Goal: Transaction & Acquisition: Purchase product/service

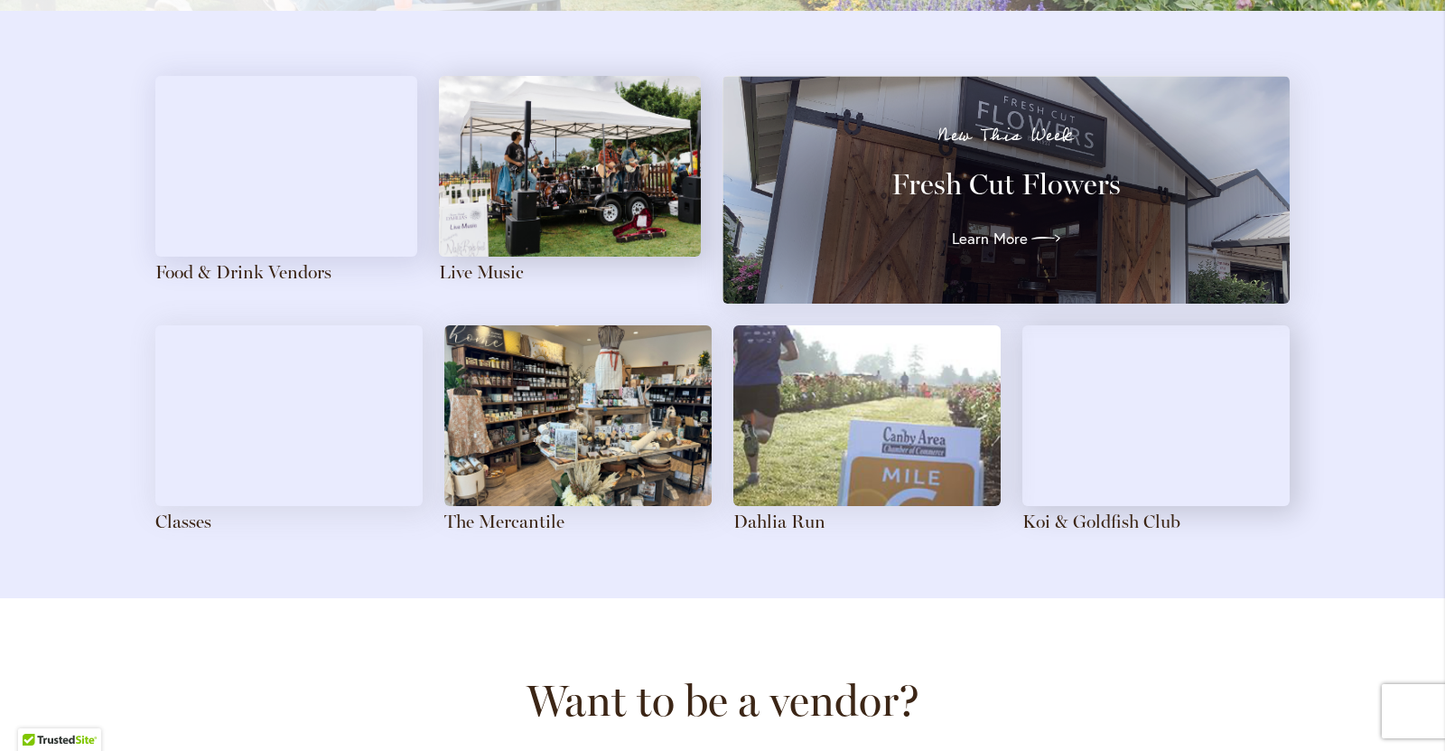
scroll to position [1987, 0]
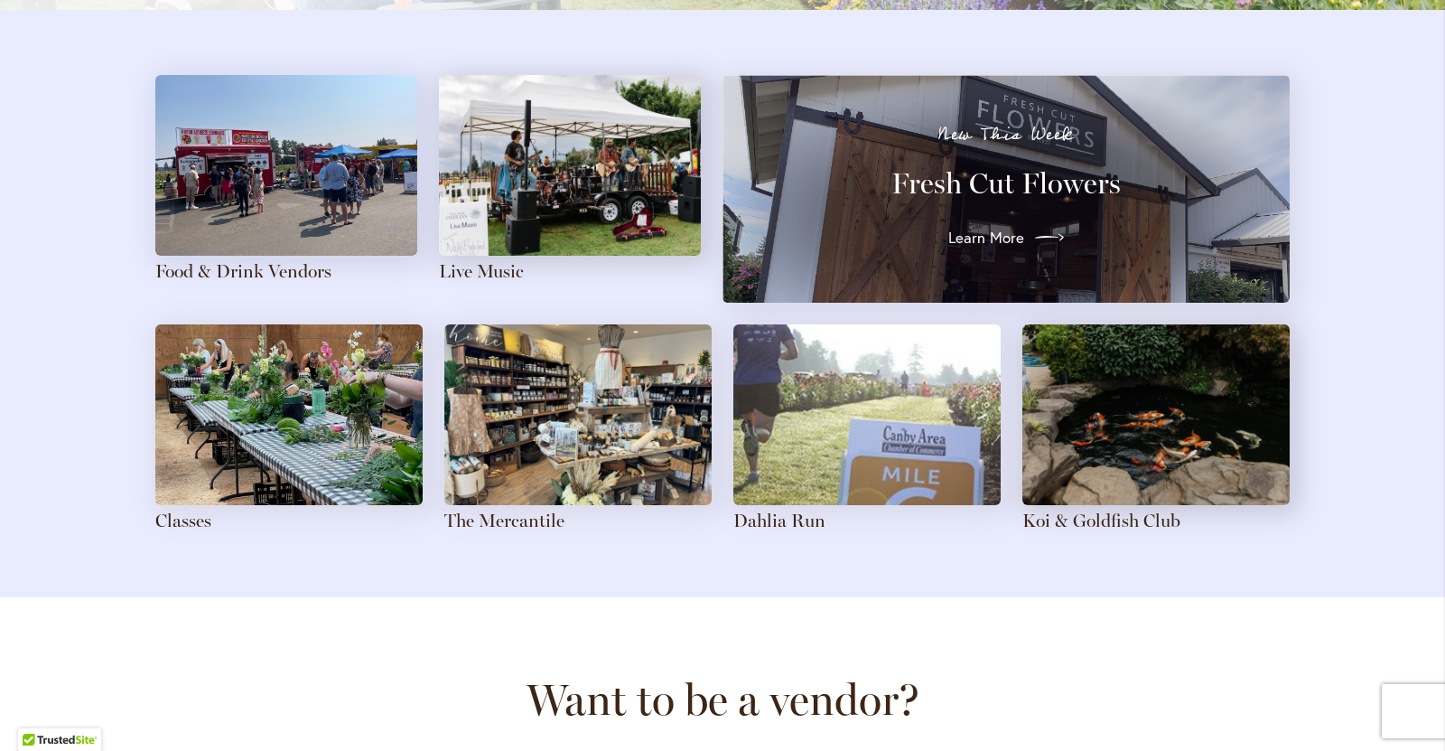
click at [984, 239] on span "Learn More" at bounding box center [987, 238] width 76 height 22
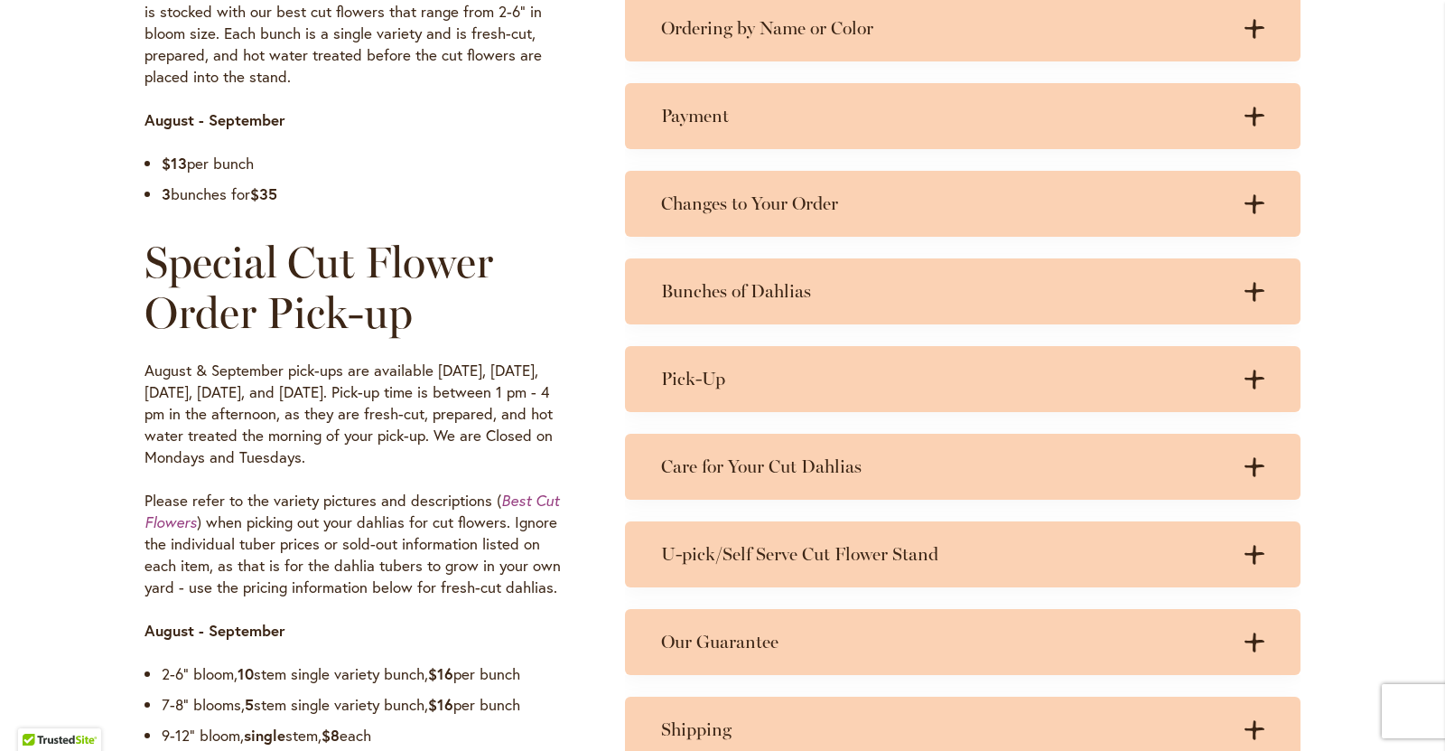
scroll to position [1265, 0]
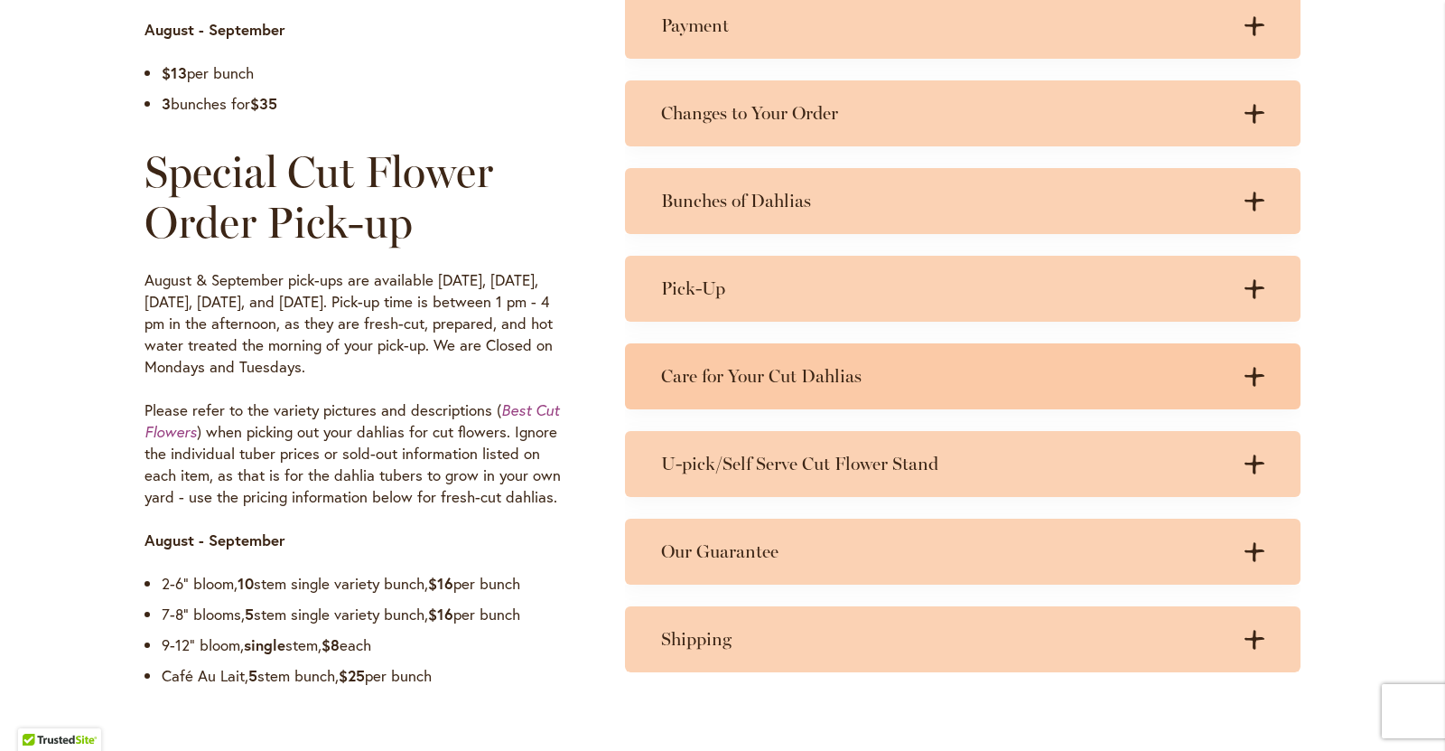
click at [1245, 367] on icon ".cls-1 { fill: #3c2616; stroke-width: 0px; }" at bounding box center [1255, 377] width 20 height 20
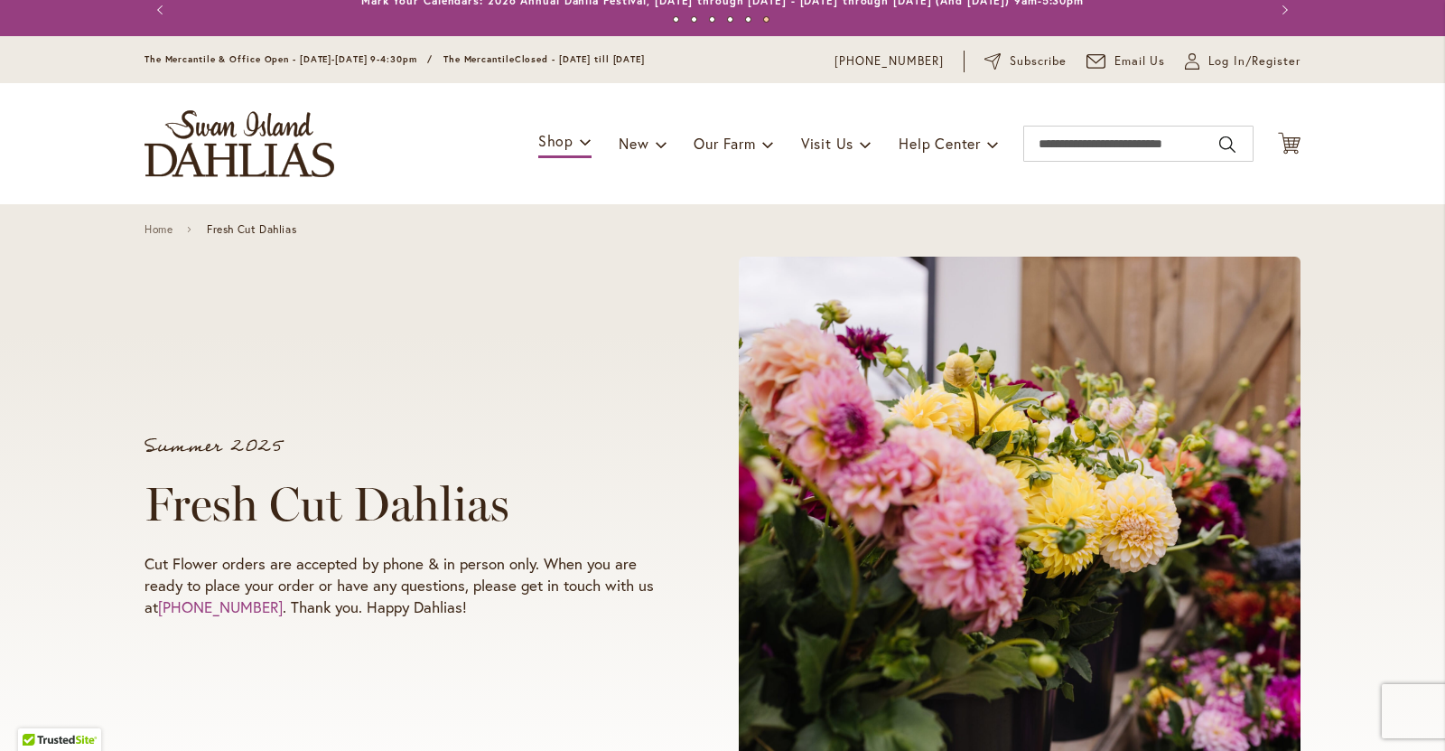
scroll to position [0, 0]
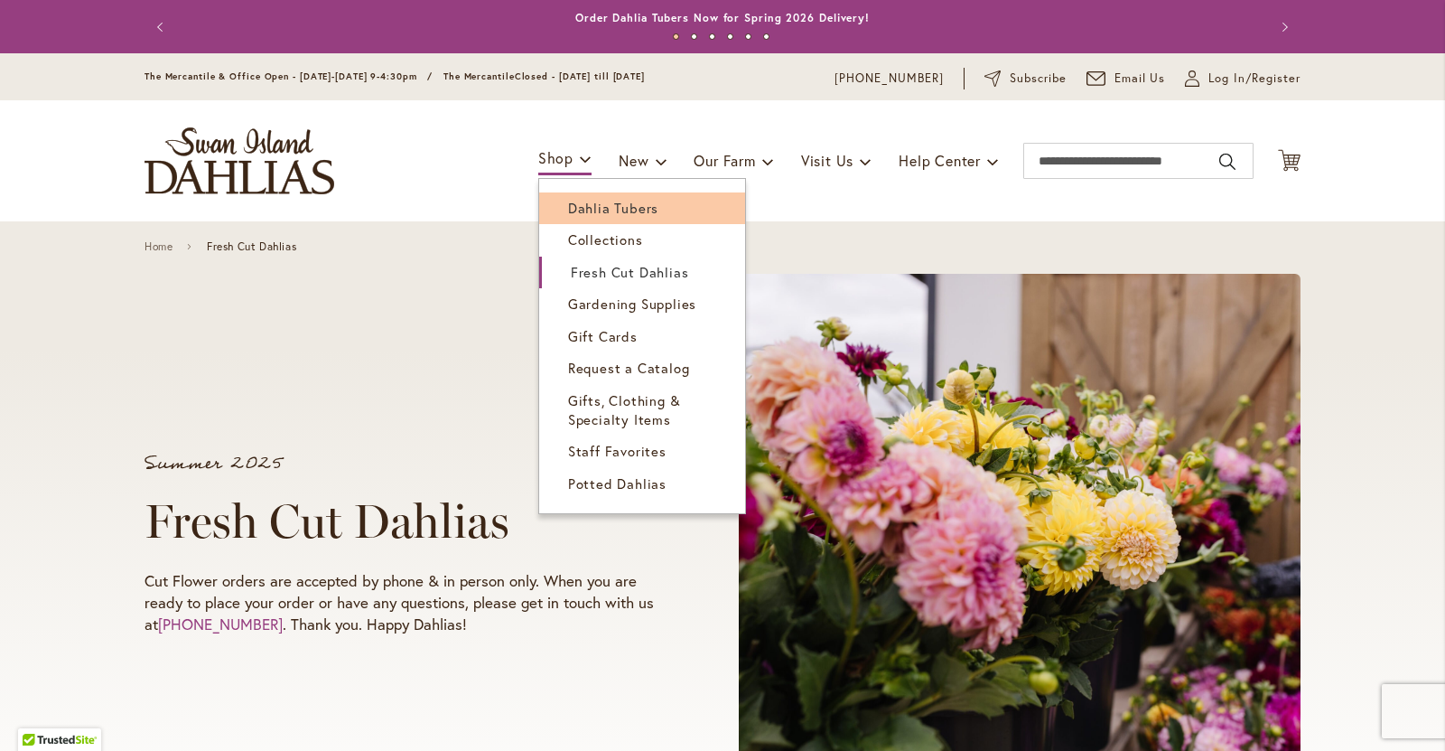
click at [587, 208] on span "Dahlia Tubers" at bounding box center [613, 208] width 90 height 18
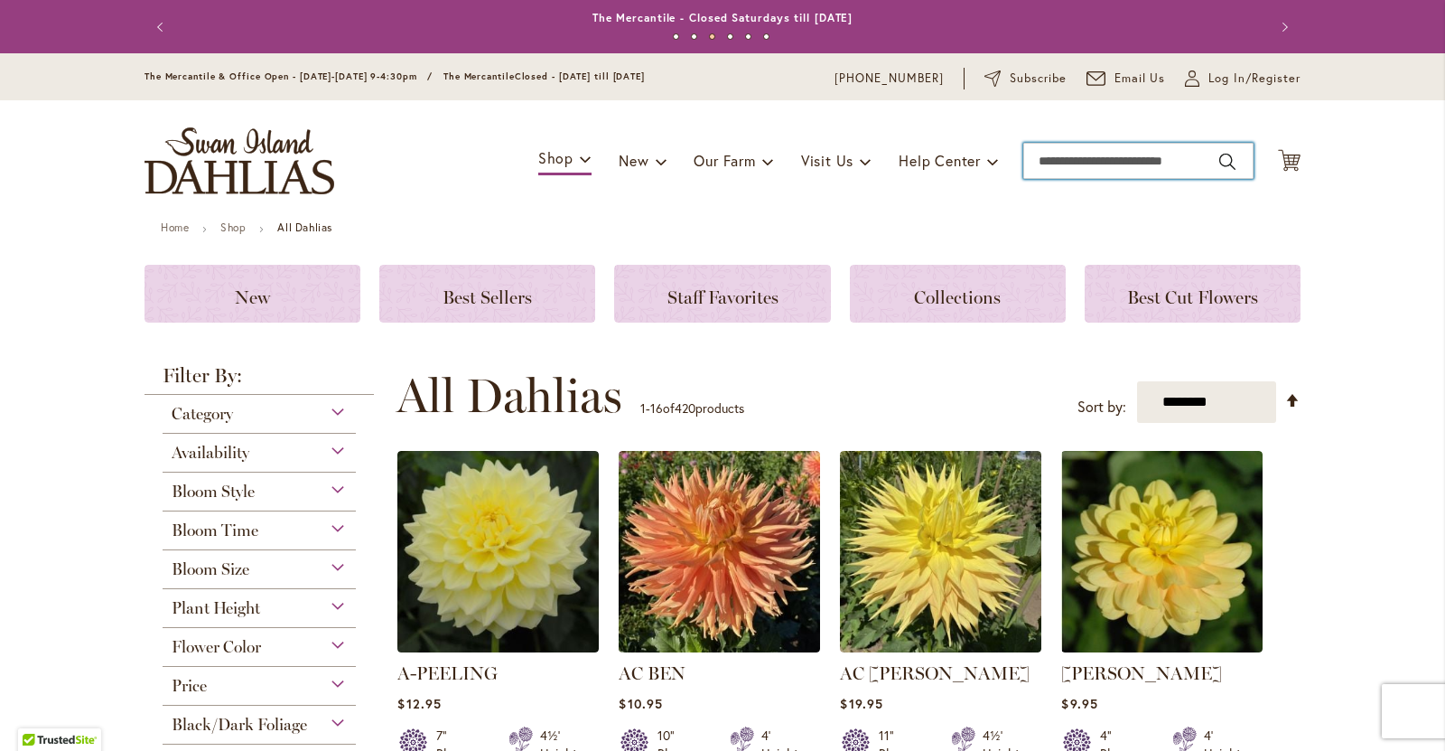
click at [1079, 161] on input "Search" at bounding box center [1139, 161] width 230 height 36
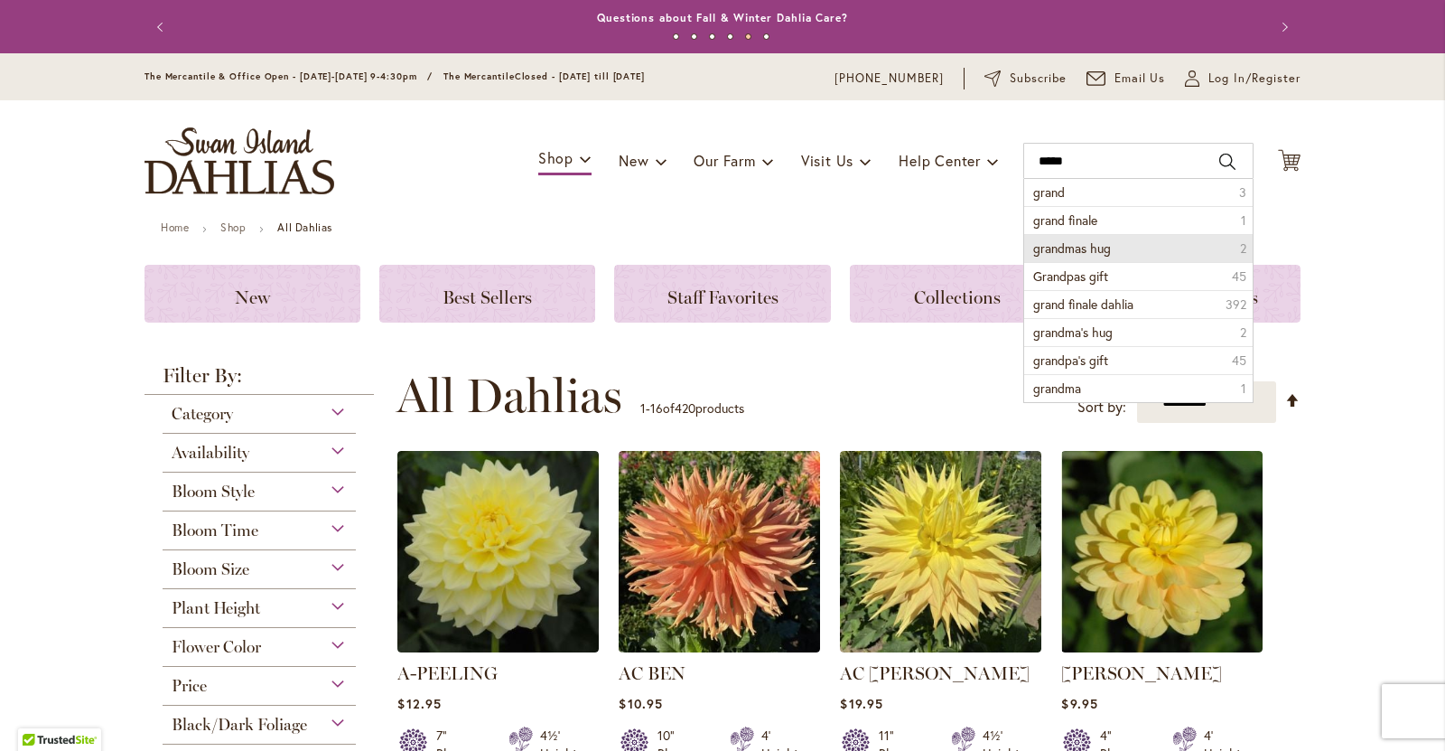
click at [1119, 248] on li "grandmas hug 2" at bounding box center [1138, 248] width 229 height 28
type input "**********"
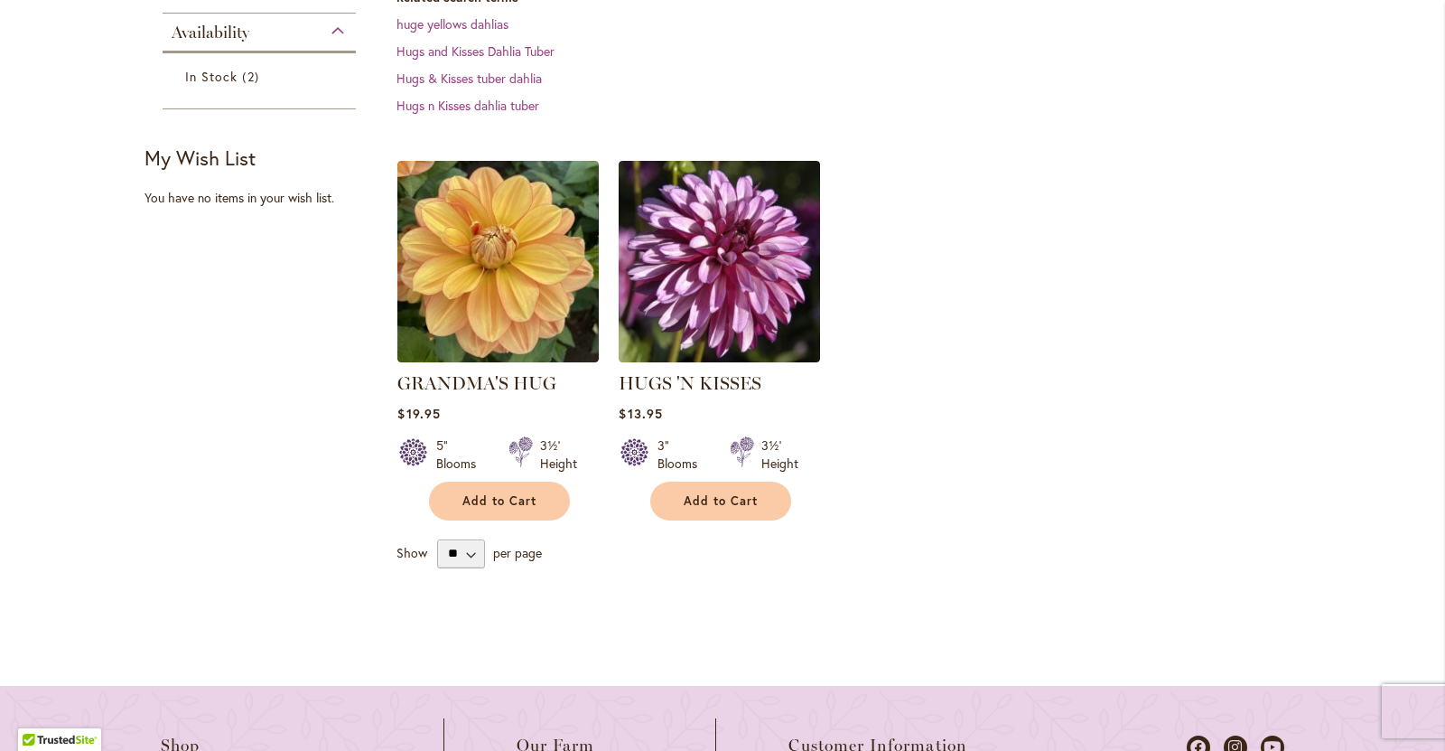
scroll to position [542, 0]
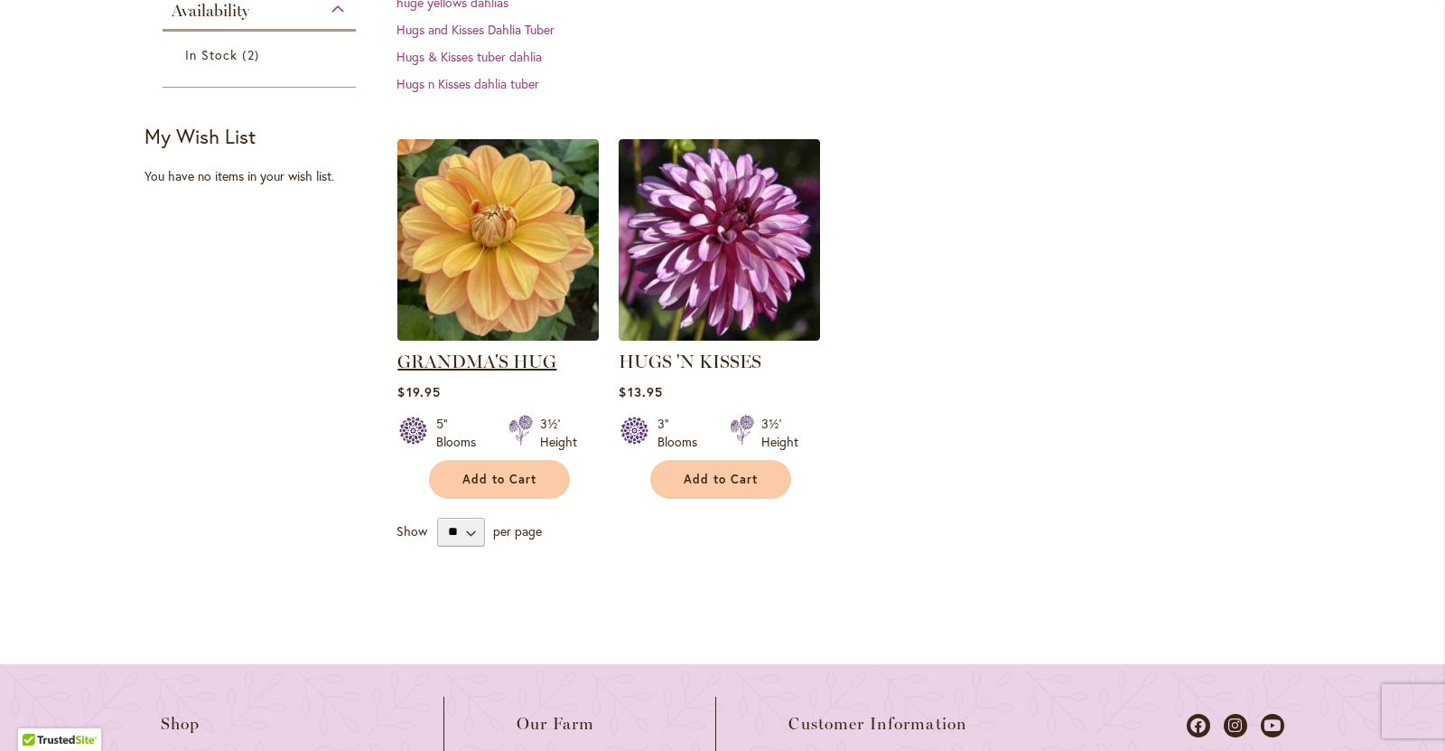
click at [486, 363] on link "GRANDMA'S HUG" at bounding box center [476, 362] width 159 height 22
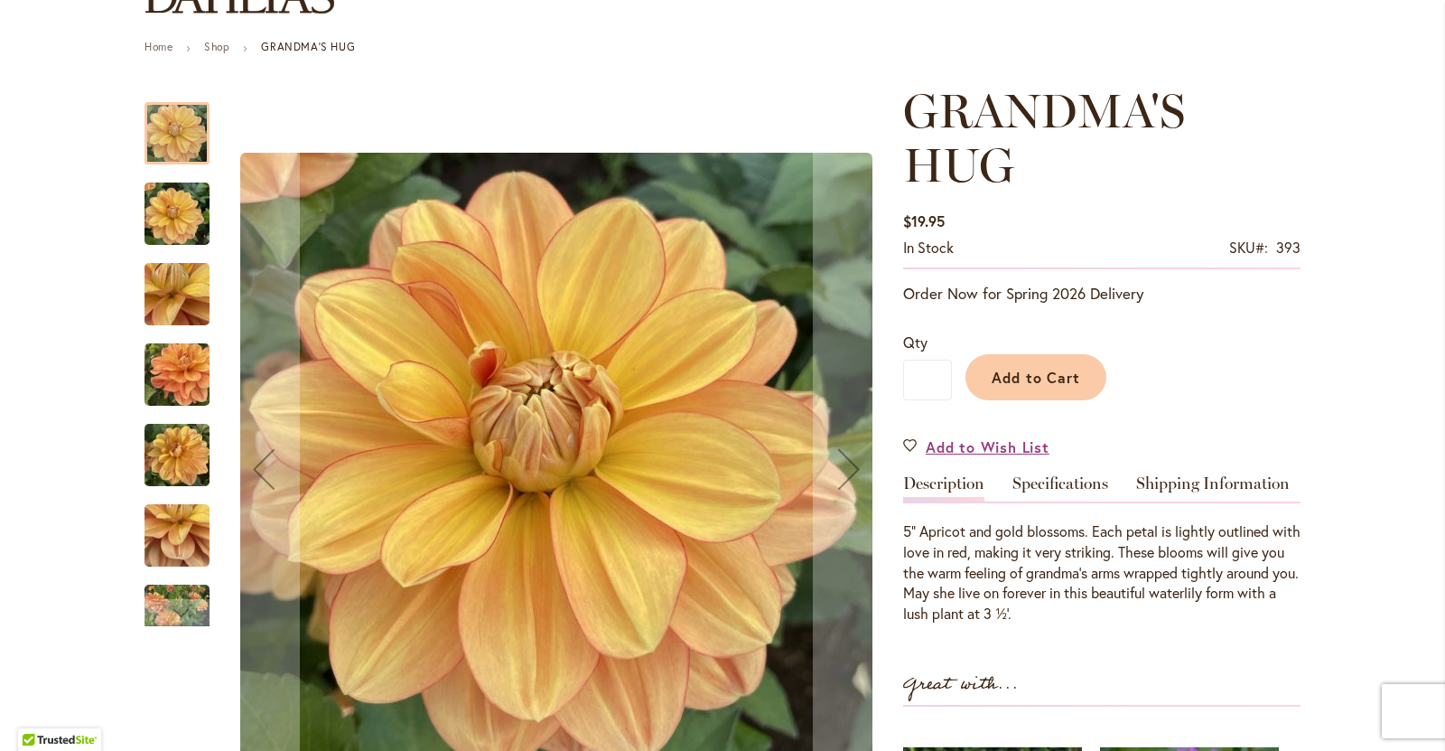
scroll to position [271, 0]
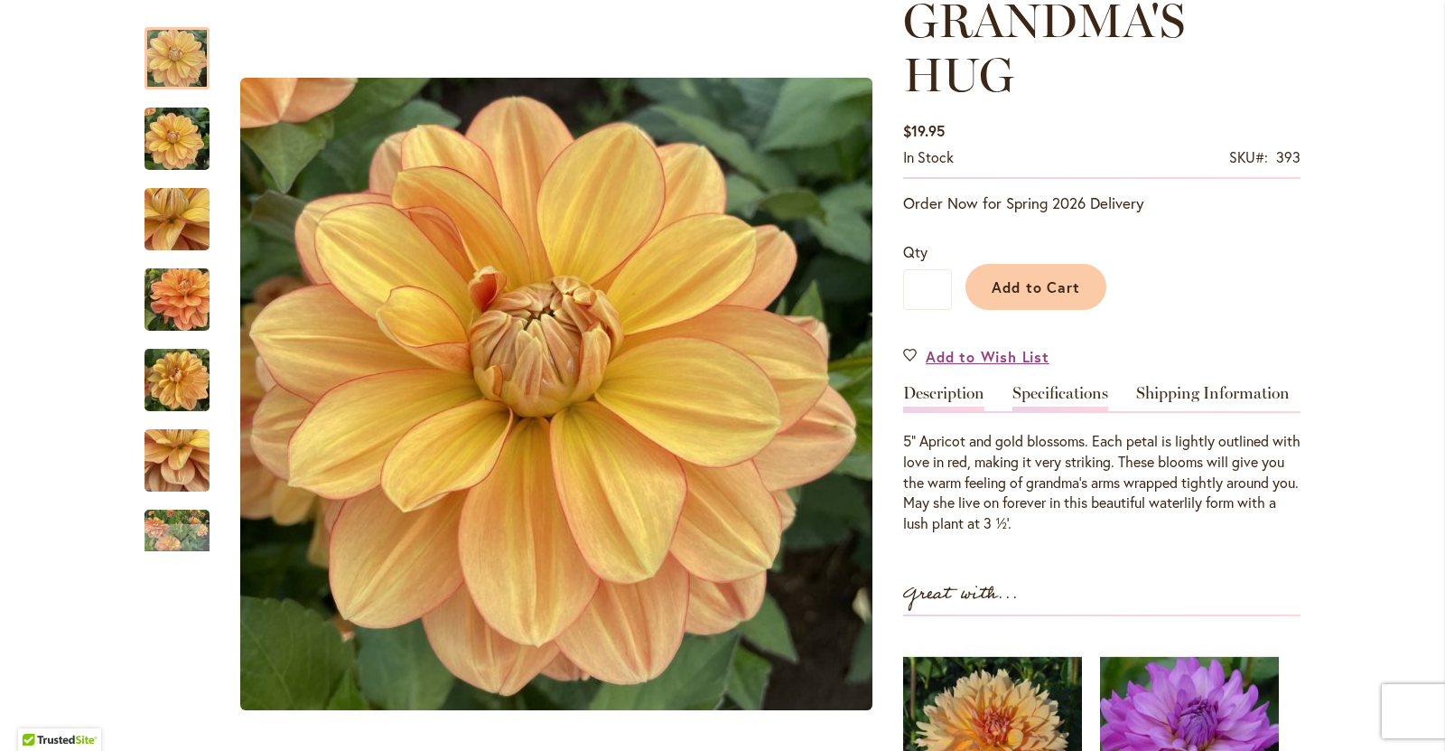
click at [1060, 391] on link "Specifications" at bounding box center [1061, 398] width 96 height 26
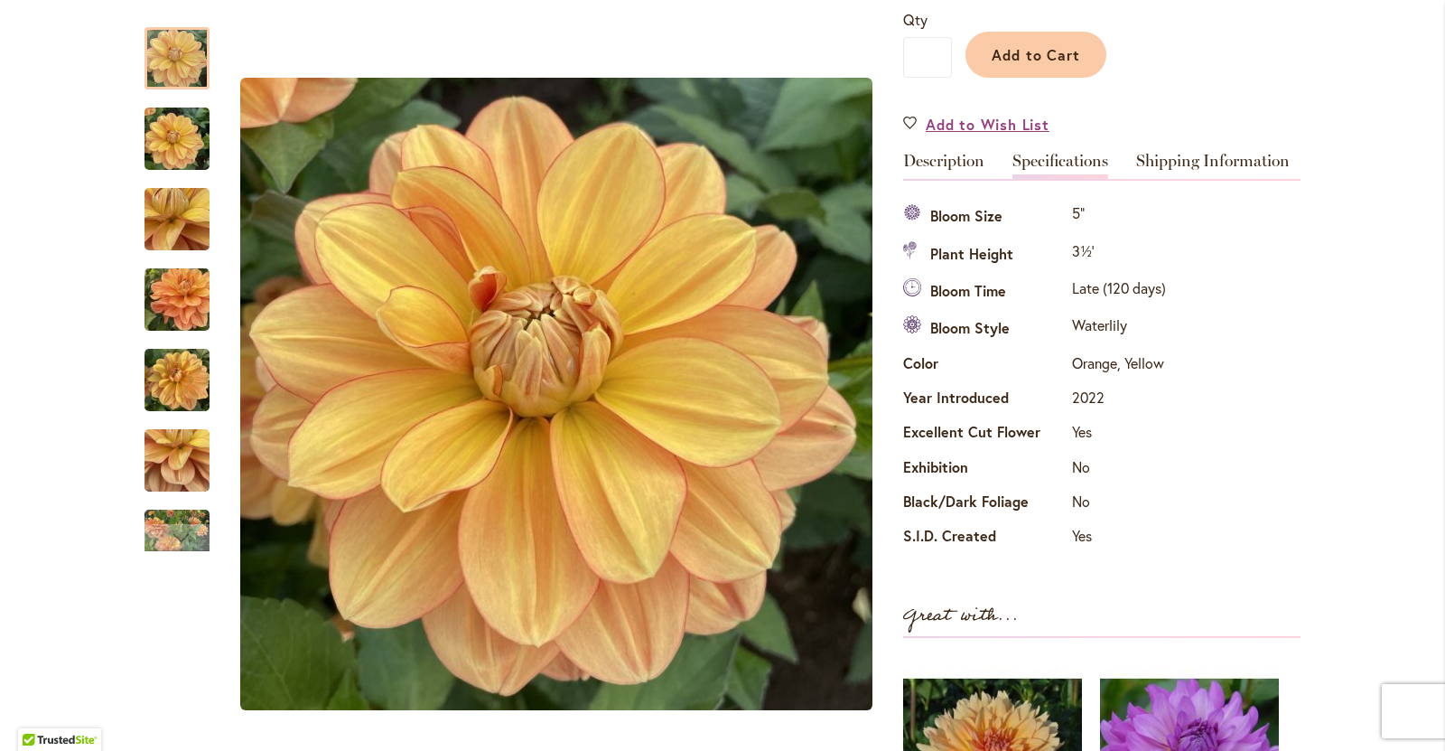
scroll to position [474, 0]
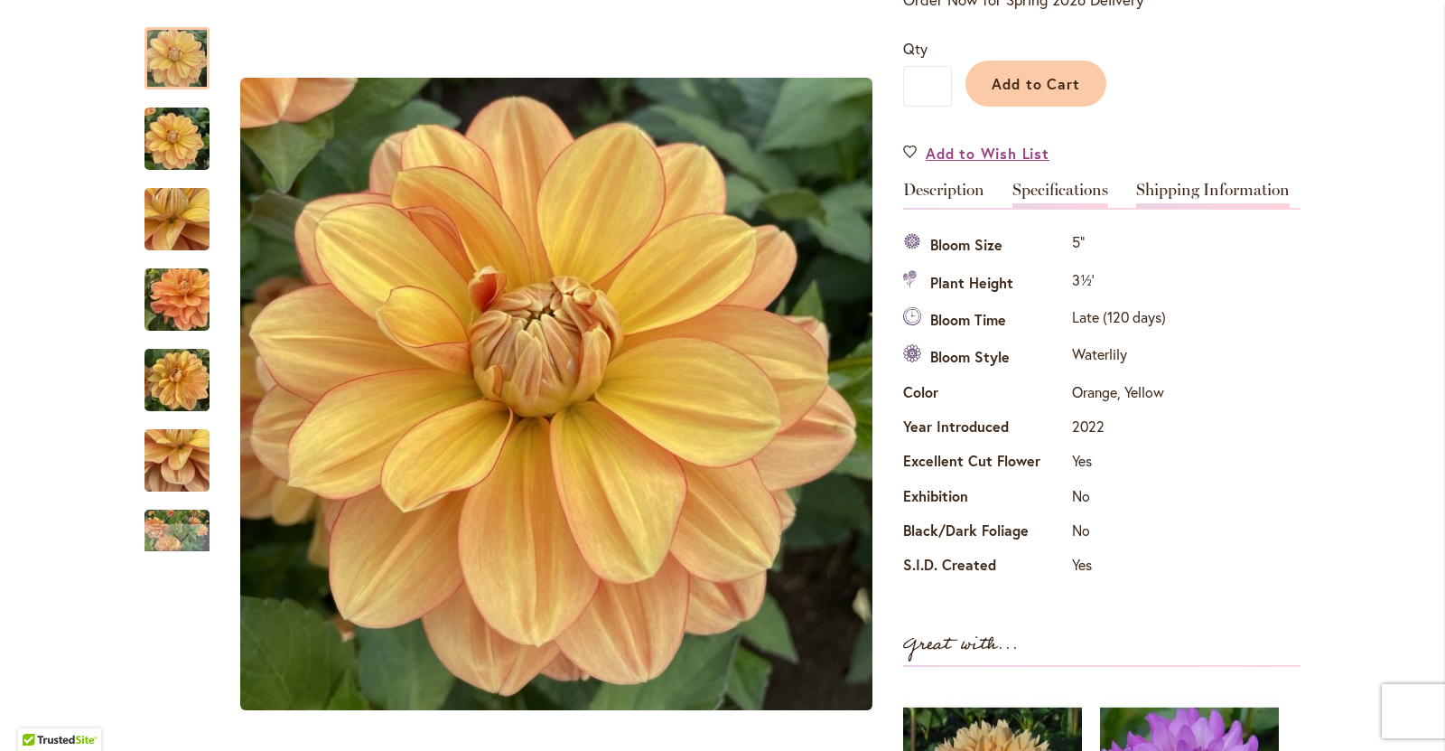
click at [1170, 190] on link "Shipping Information" at bounding box center [1213, 195] width 154 height 26
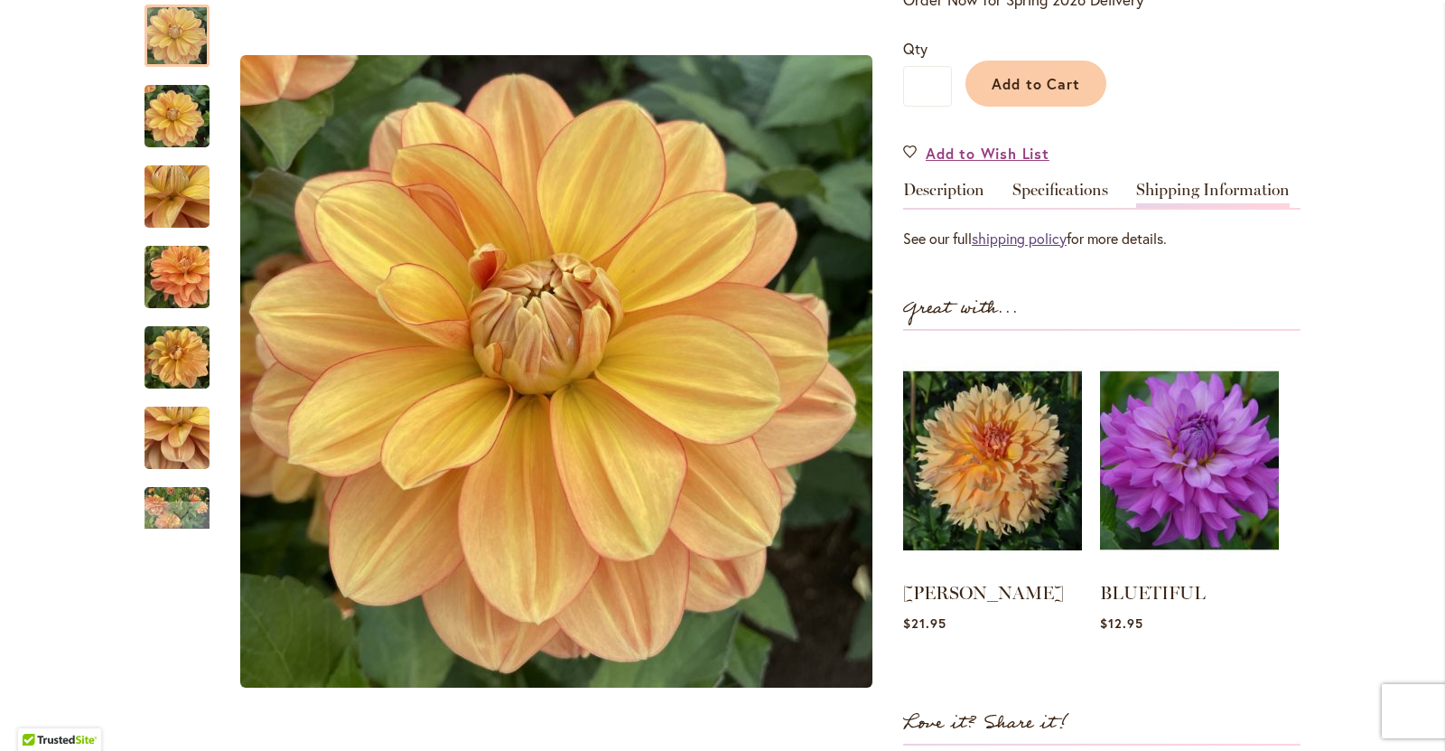
click at [1016, 236] on link "shipping policy" at bounding box center [1019, 238] width 95 height 19
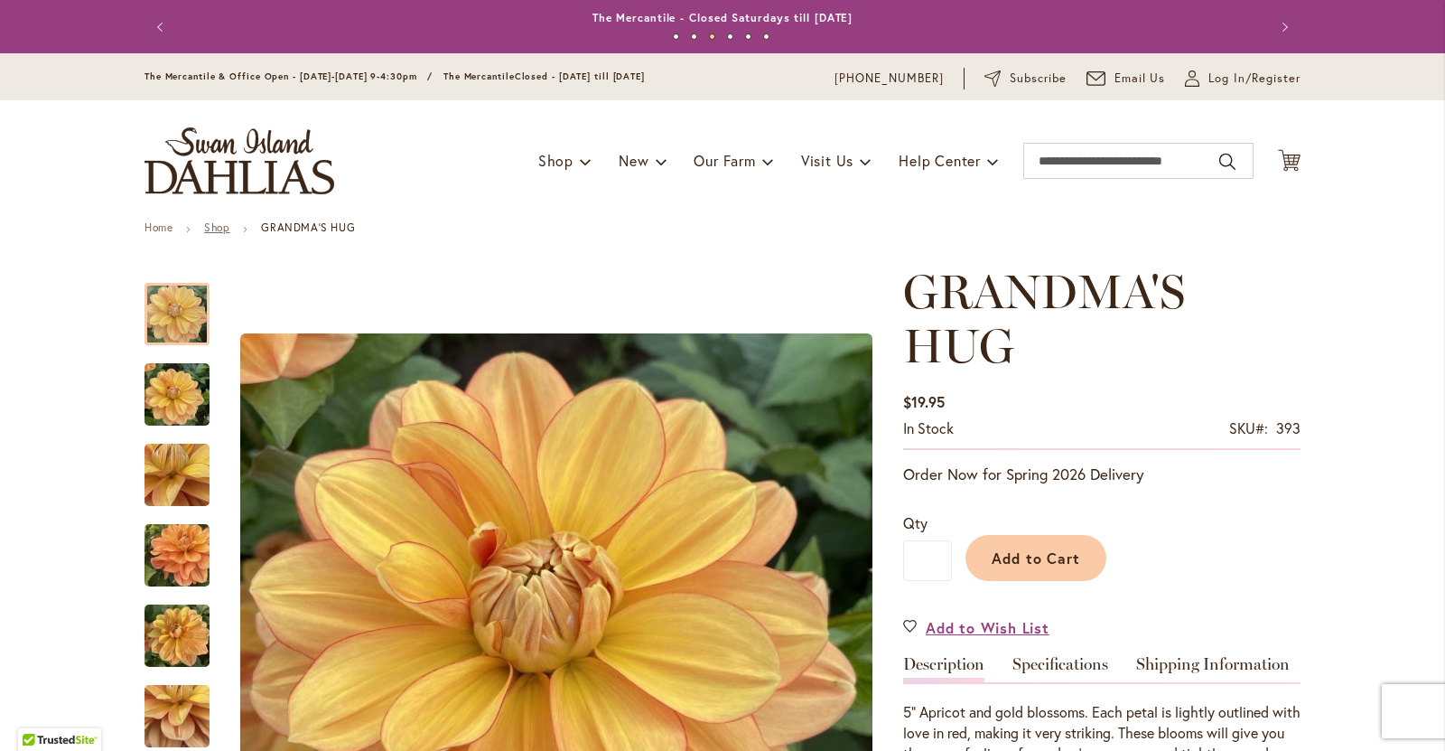
click at [212, 225] on link "Shop" at bounding box center [216, 227] width 25 height 14
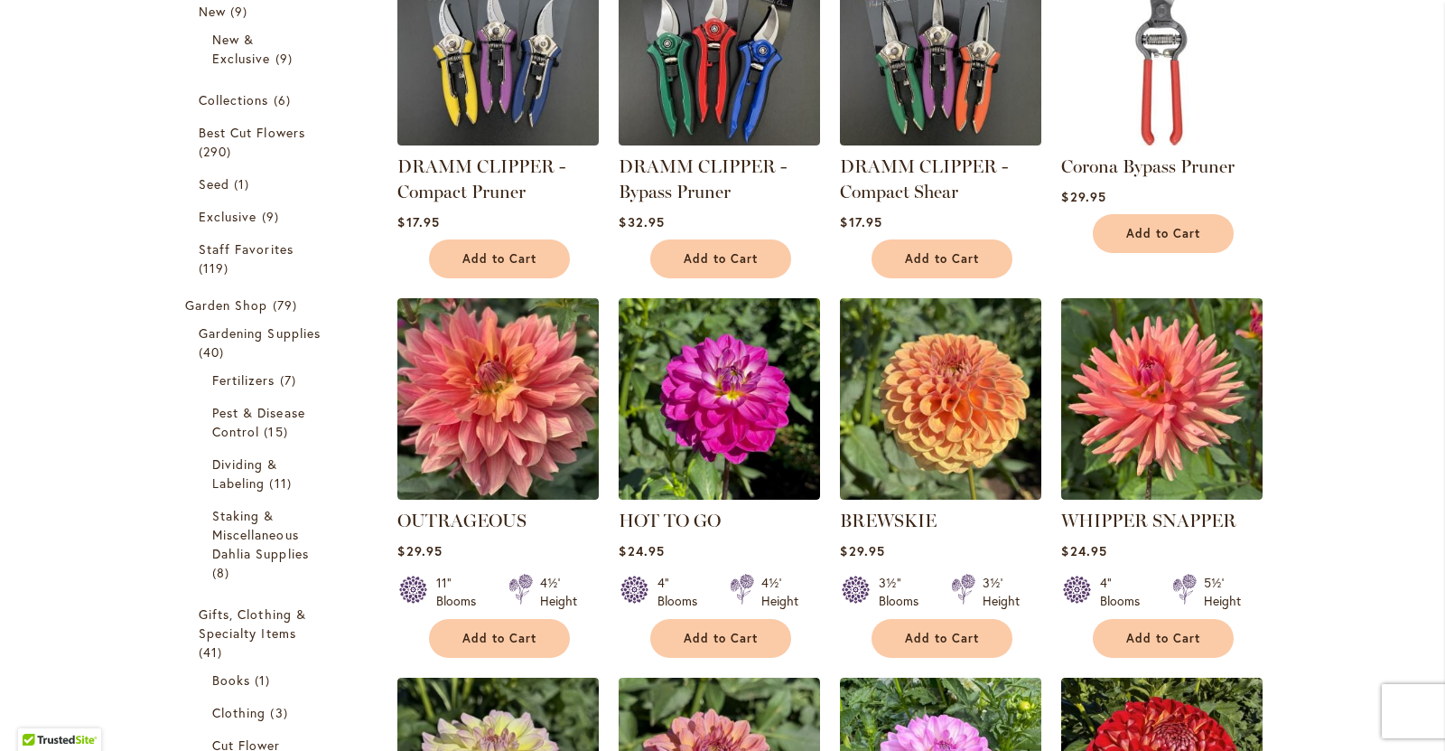
scroll to position [90, 0]
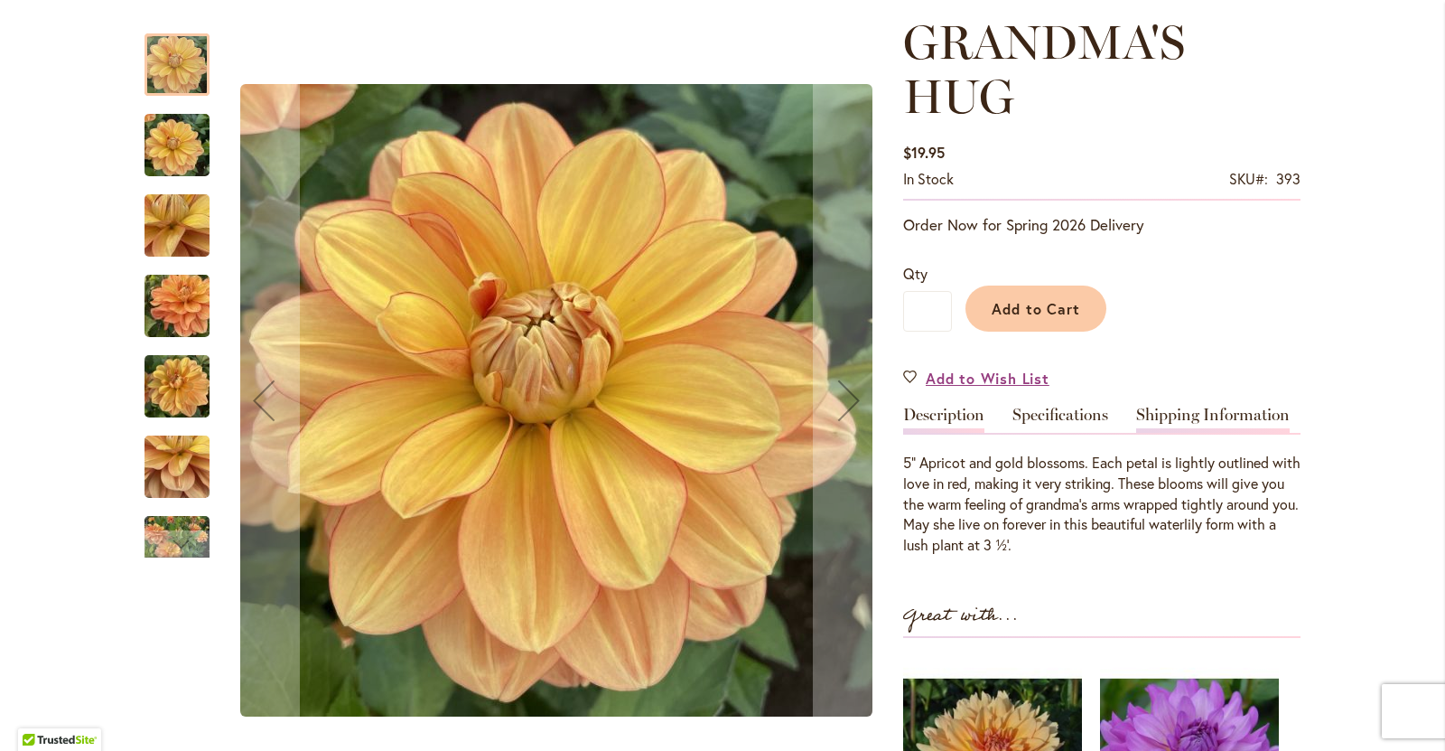
scroll to position [271, 0]
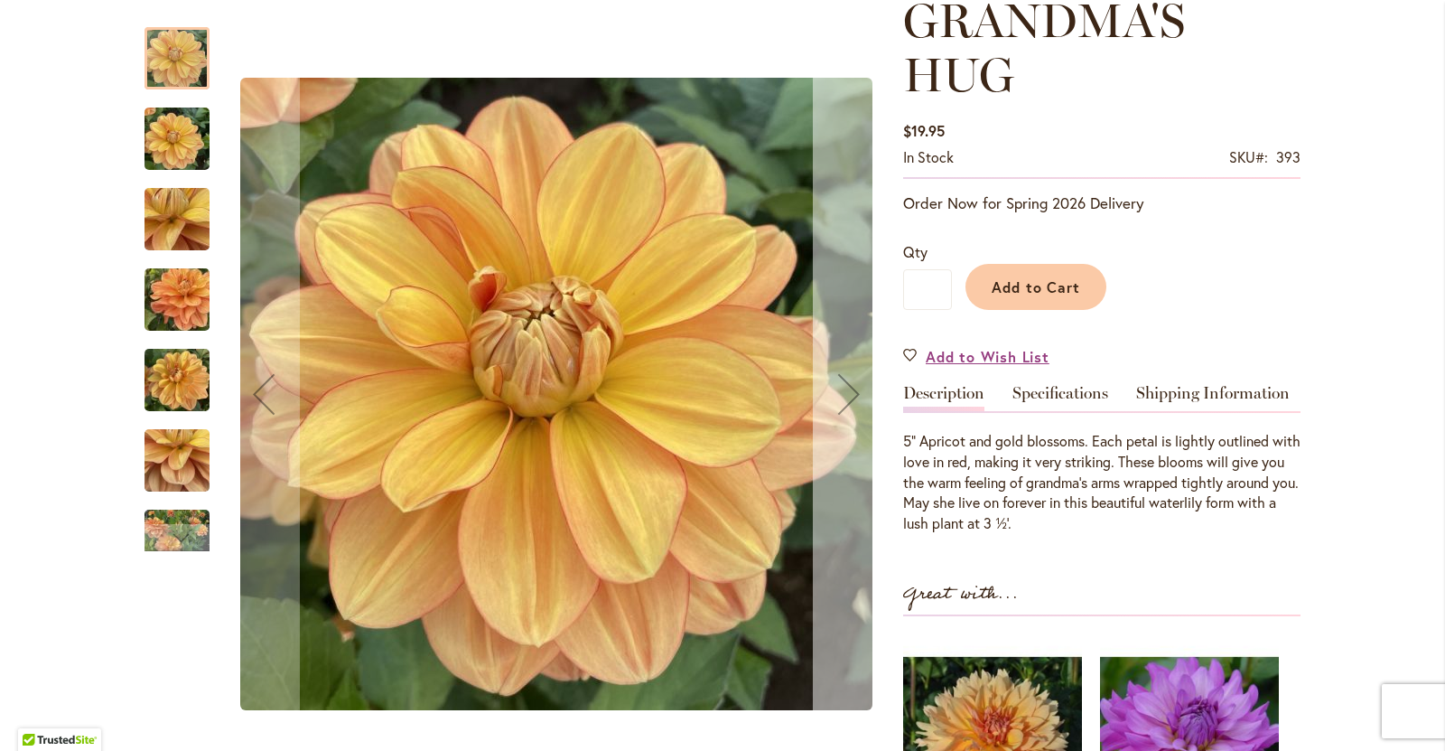
click at [846, 388] on div "Next" at bounding box center [849, 394] width 72 height 72
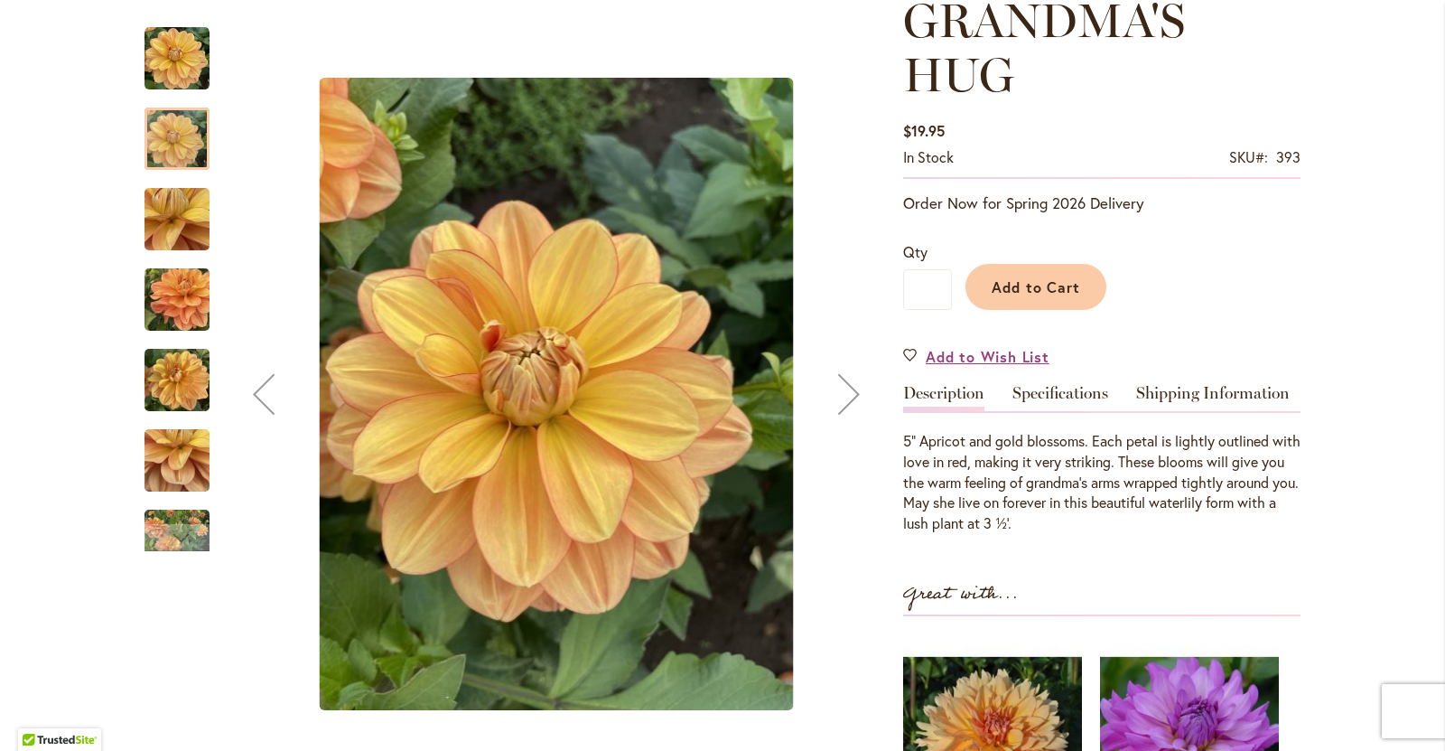
click at [846, 388] on div "Next" at bounding box center [849, 394] width 72 height 72
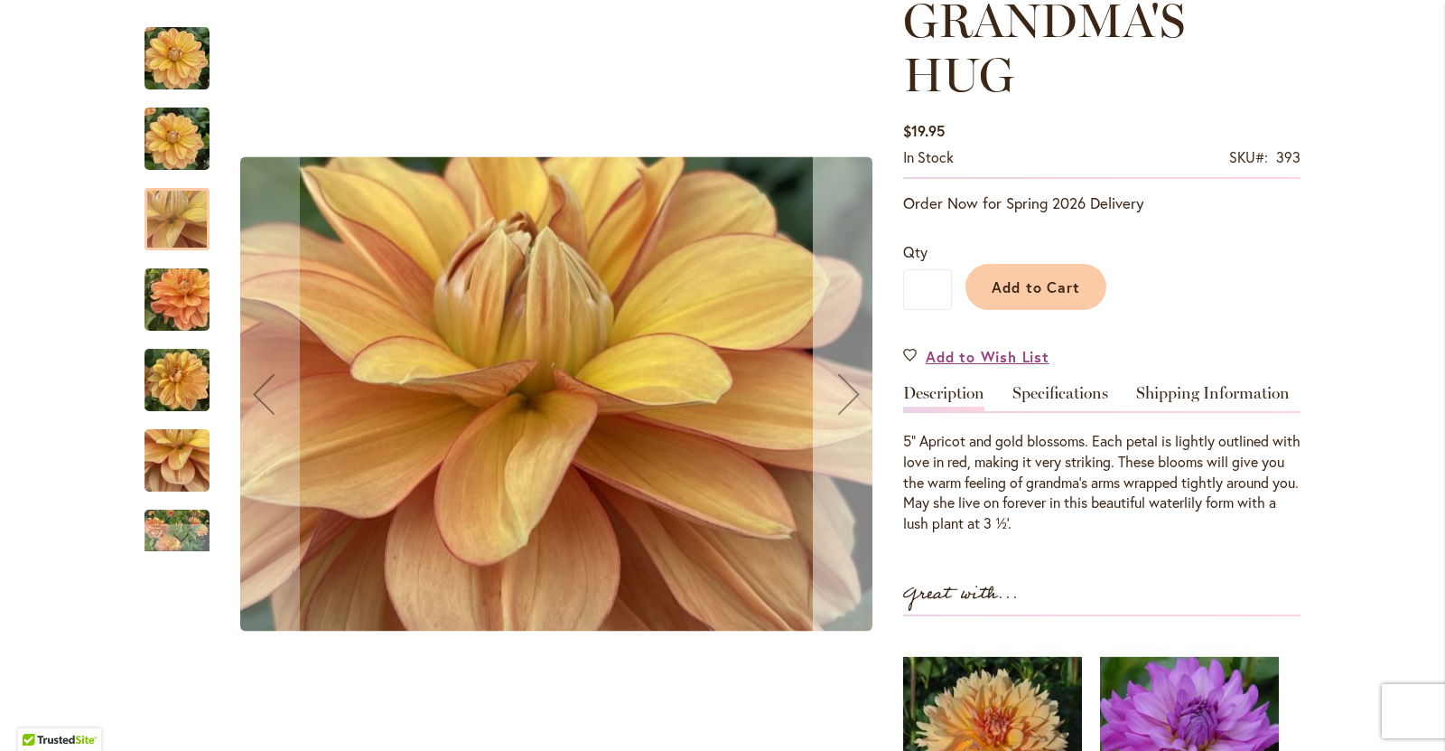
click at [846, 388] on div "Next" at bounding box center [849, 394] width 72 height 72
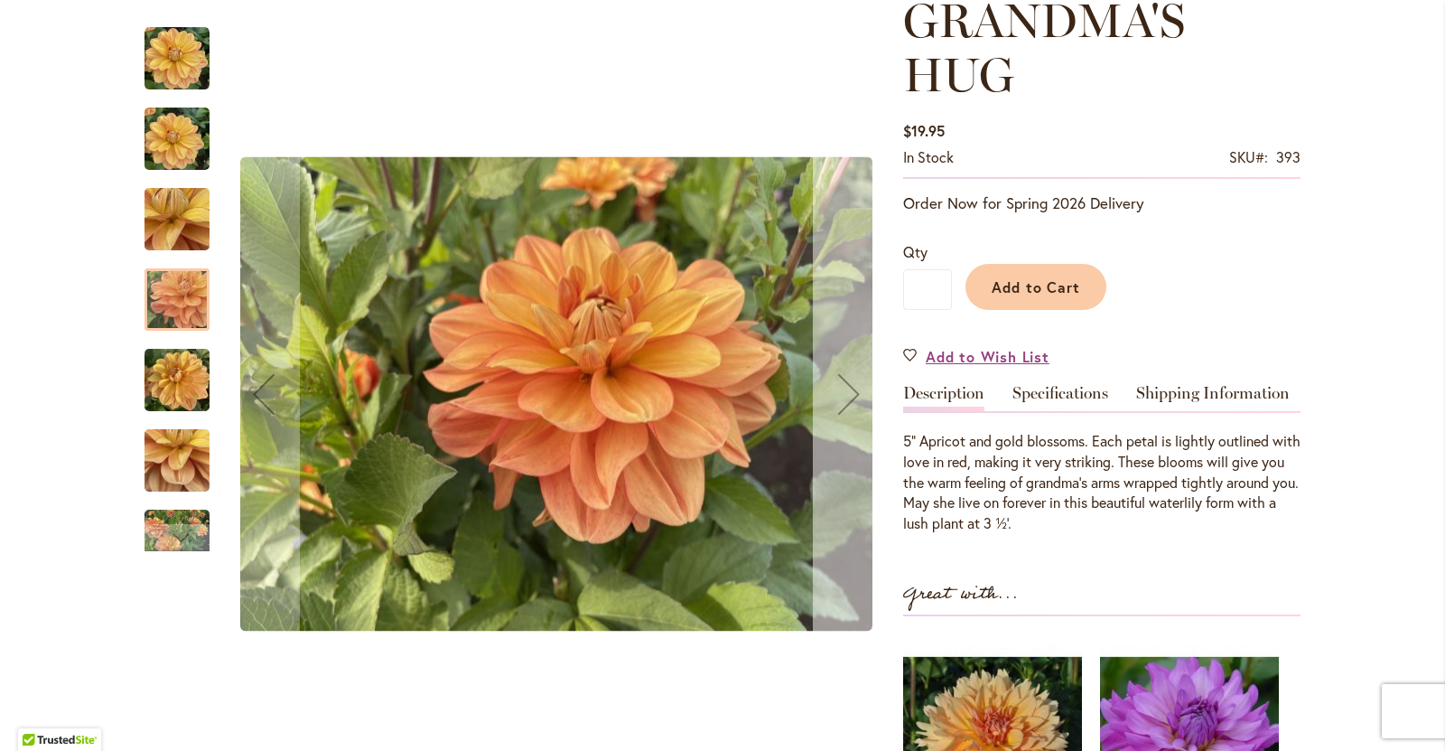
click at [846, 388] on div "Next" at bounding box center [849, 394] width 72 height 72
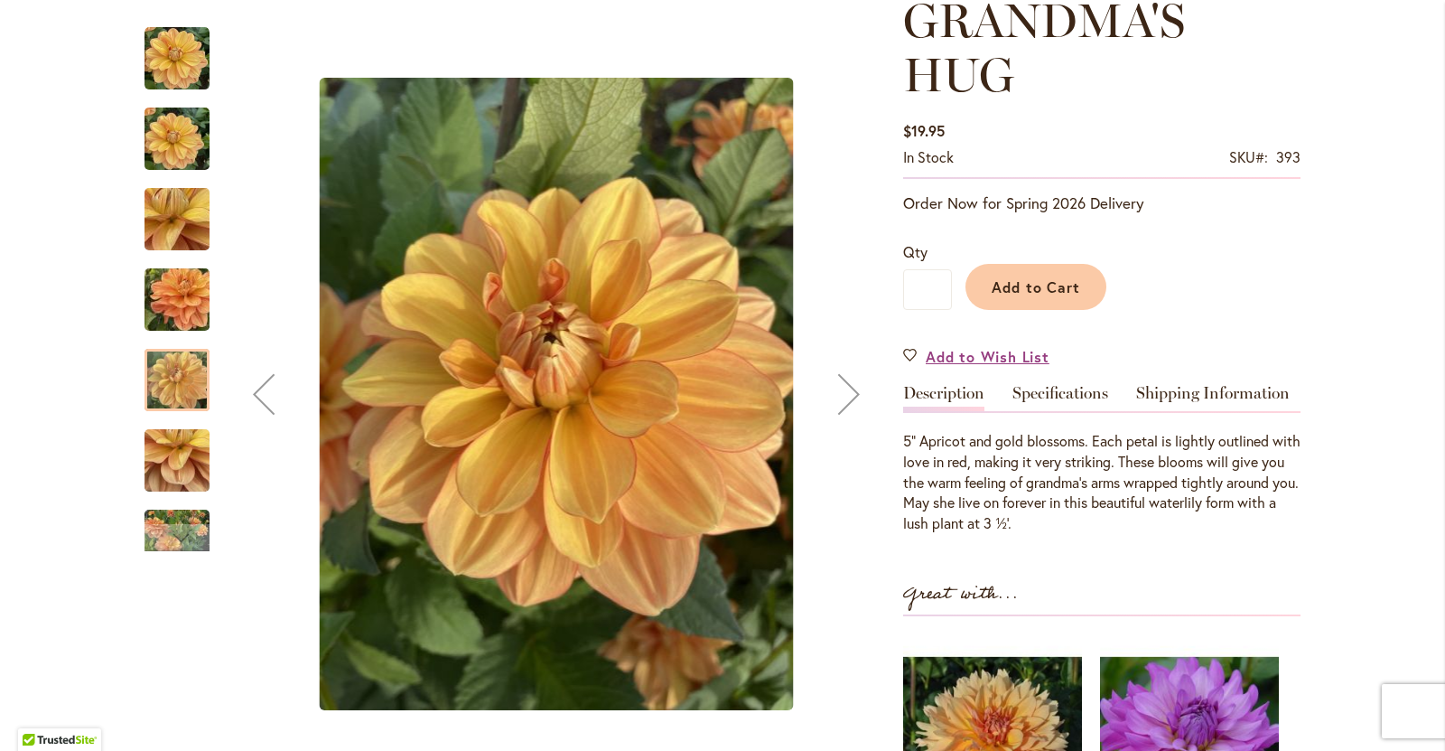
click at [846, 388] on div "Next" at bounding box center [849, 394] width 72 height 72
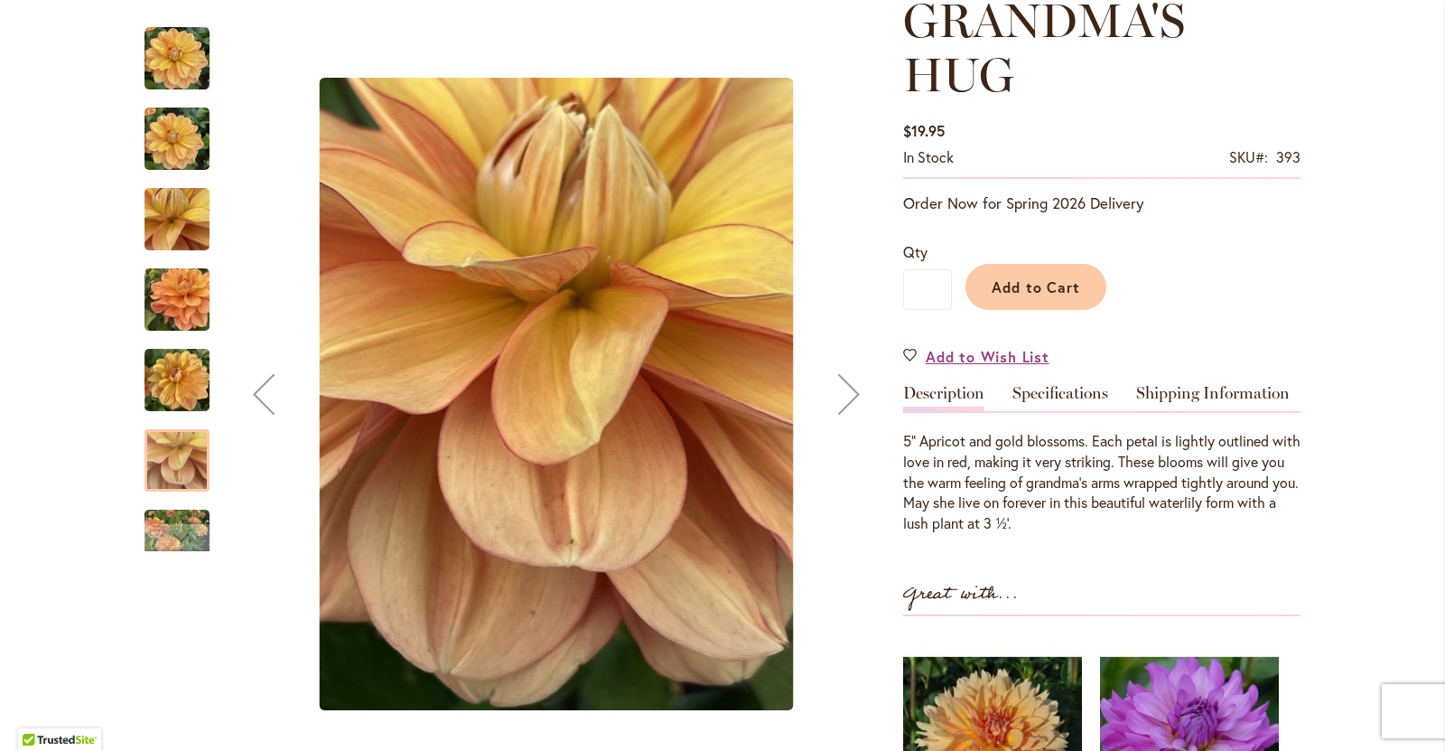
click at [846, 388] on div "Next" at bounding box center [849, 394] width 72 height 72
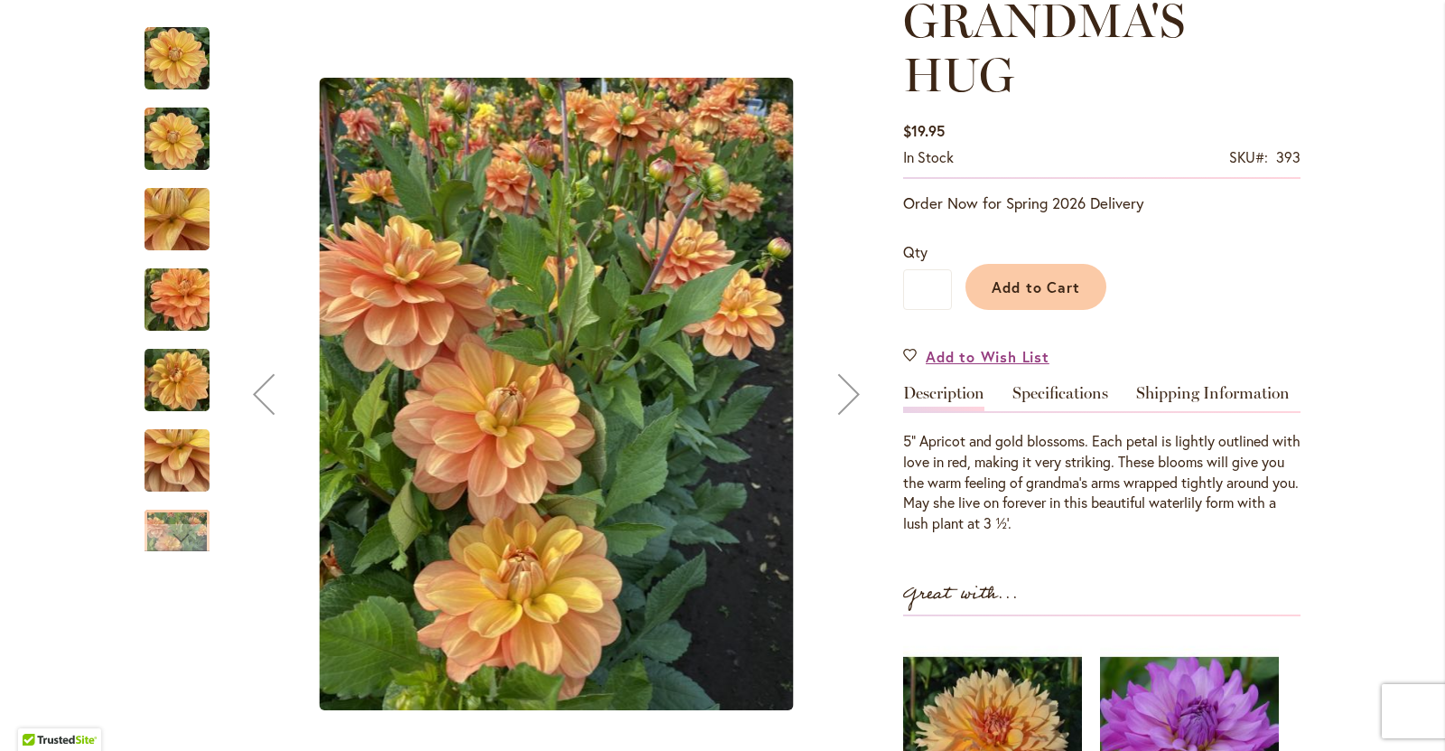
click at [846, 388] on div "Next" at bounding box center [849, 394] width 72 height 72
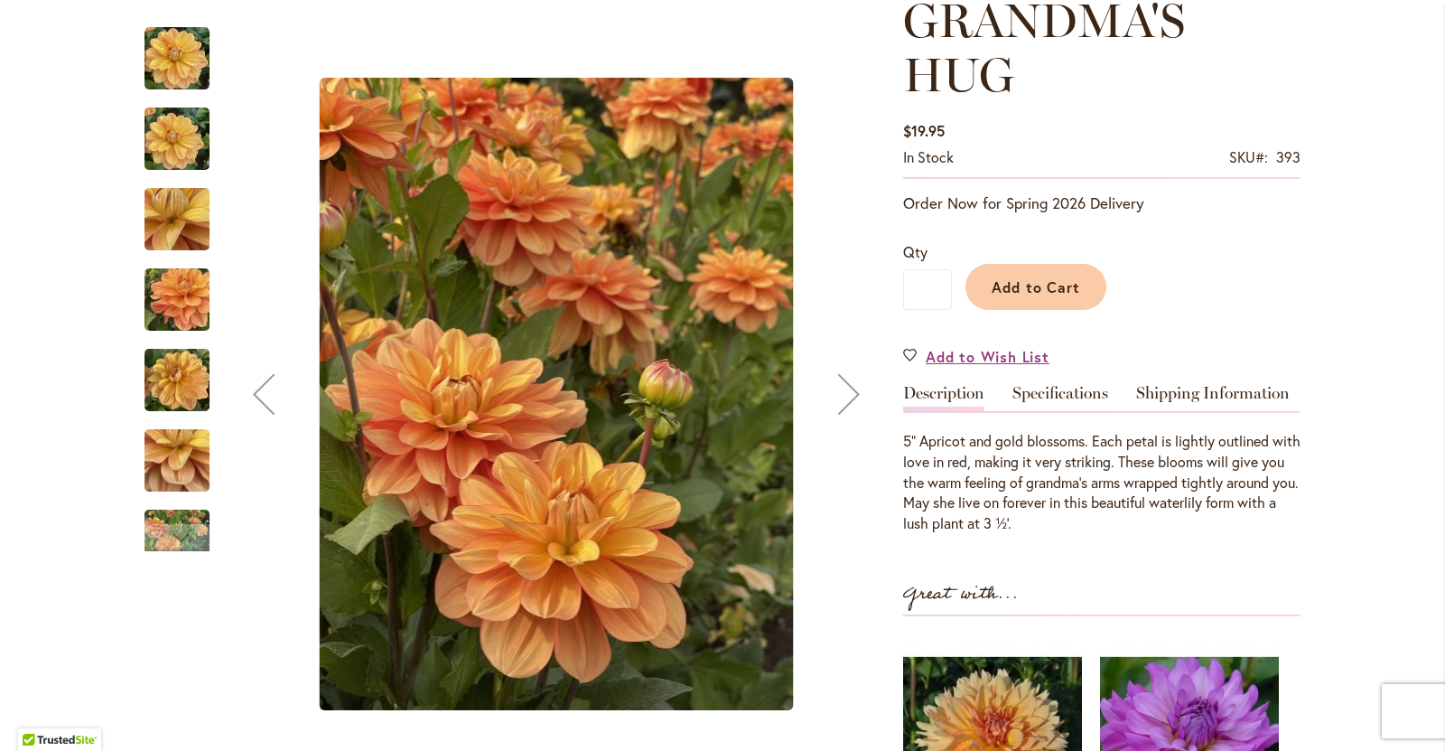
click at [846, 388] on div "Next" at bounding box center [849, 394] width 72 height 72
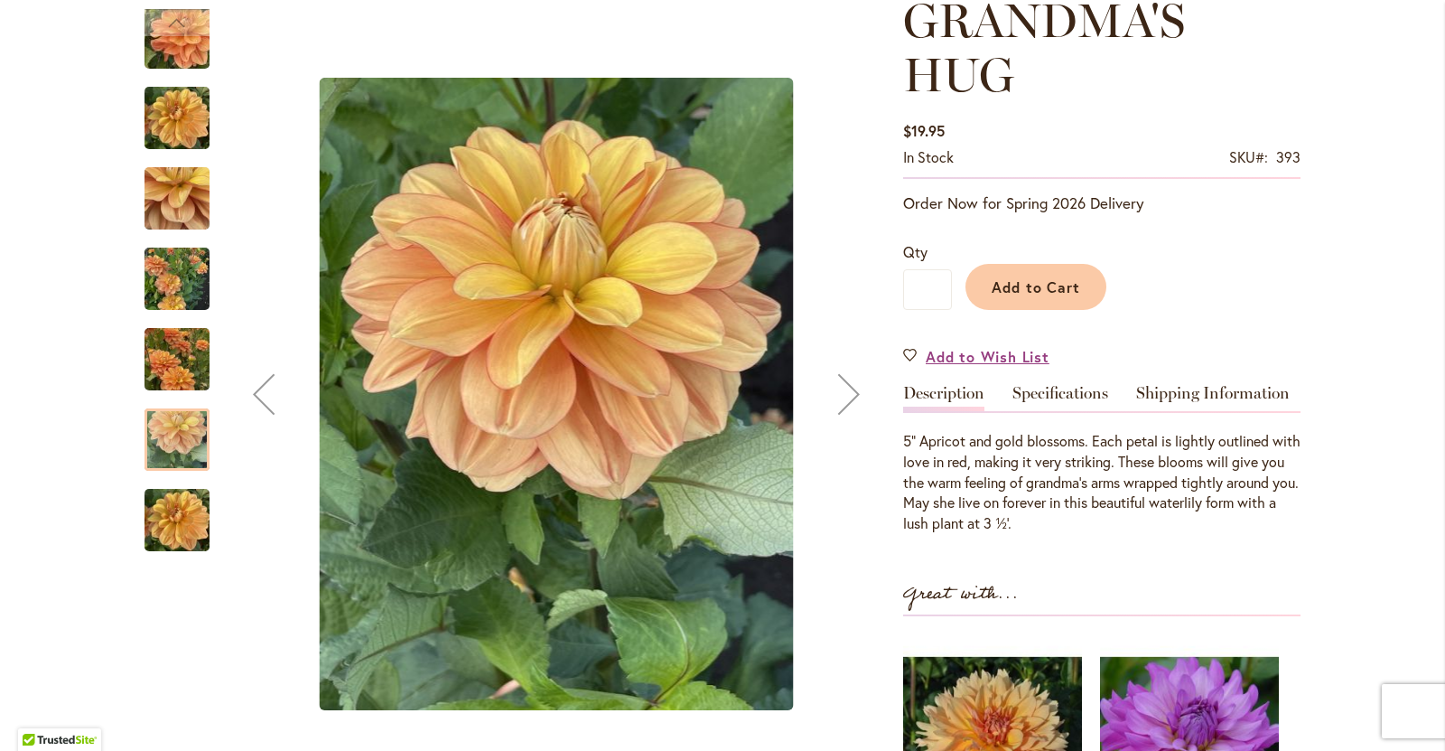
click at [846, 388] on div "Next" at bounding box center [849, 394] width 72 height 72
